Goal: Task Accomplishment & Management: Manage account settings

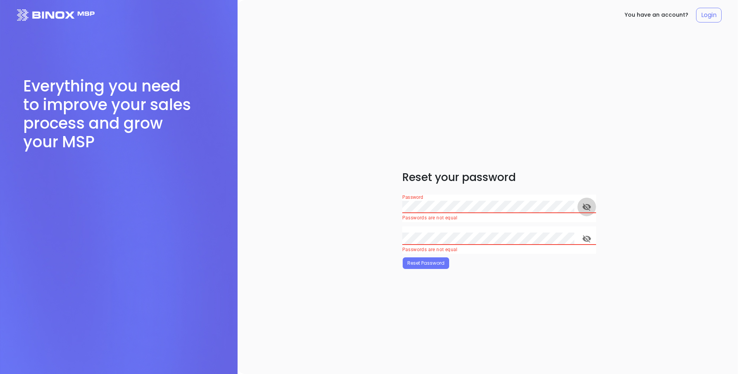
click at [578, 198] on button "toggle password visibility" at bounding box center [587, 207] width 19 height 19
click at [591, 238] on icon "toggle password visibility" at bounding box center [586, 238] width 9 height 9
click at [361, 269] on div "You have an account? Login Reset your password Password Passwords are not equal…" at bounding box center [488, 187] width 501 height 374
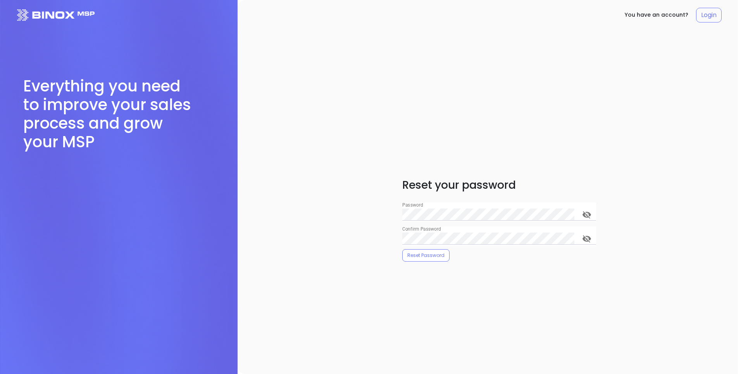
click at [425, 255] on button "Reset Password" at bounding box center [426, 255] width 47 height 12
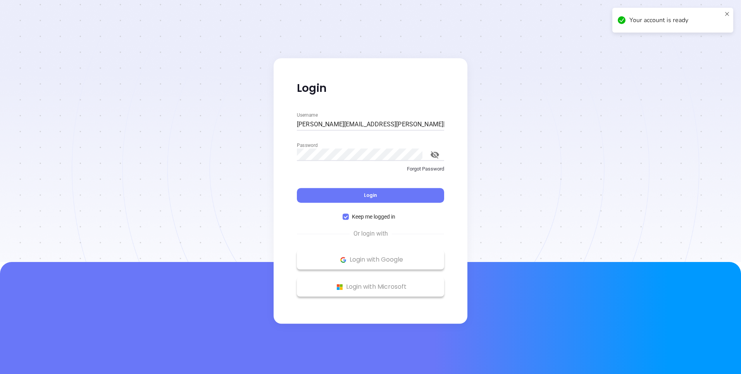
click at [378, 122] on input "[PERSON_NAME][EMAIL_ADDRESS][PERSON_NAME][DOMAIN_NAME]" at bounding box center [370, 124] width 147 height 12
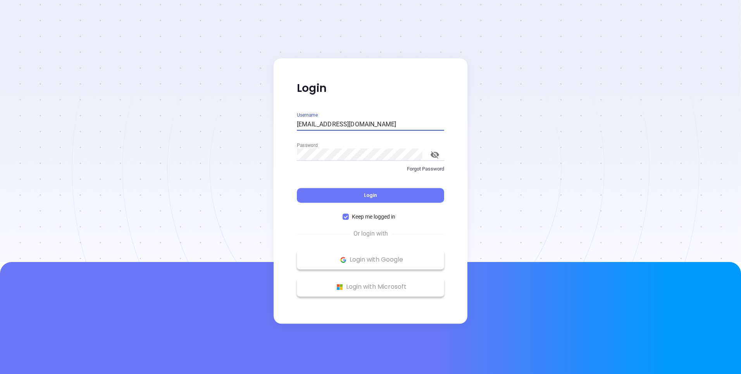
type input "[EMAIL_ADDRESS][DOMAIN_NAME]"
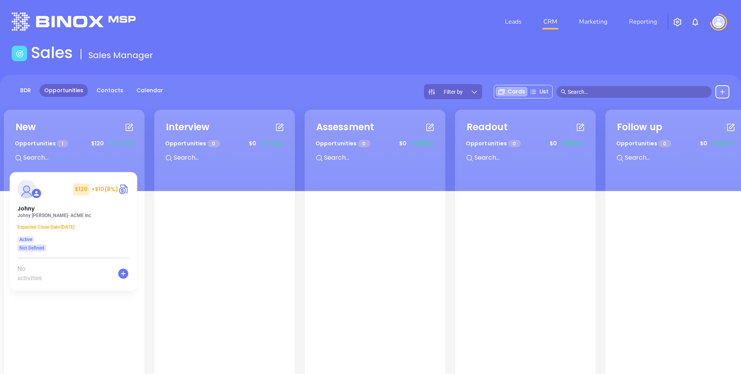
click at [724, 28] on div at bounding box center [719, 22] width 22 height 17
click at [718, 20] on img at bounding box center [719, 22] width 12 height 12
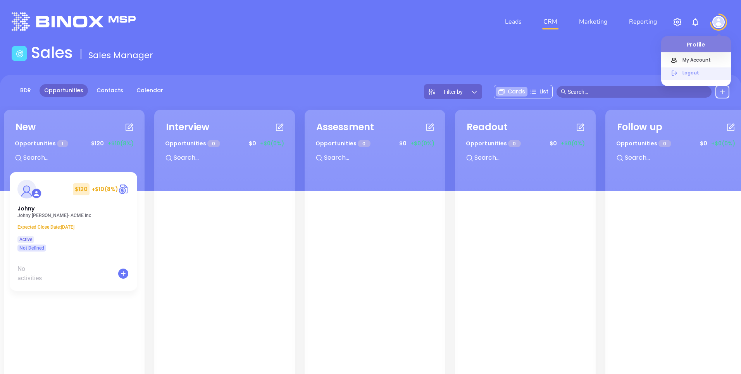
click at [685, 75] on p "Logout" at bounding box center [705, 73] width 52 height 8
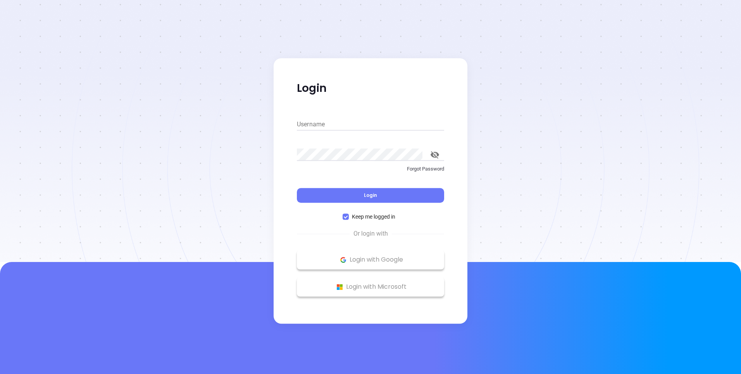
type input "[PERSON_NAME][EMAIL_ADDRESS][PERSON_NAME][DOMAIN_NAME]"
click at [405, 23] on div at bounding box center [370, 131] width 741 height 262
